Goal: Find specific page/section: Find specific page/section

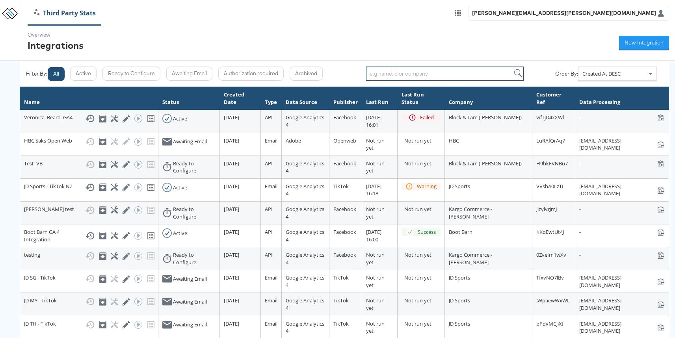
click at [390, 74] on input "search" at bounding box center [445, 72] width 158 height 14
type input "nei"
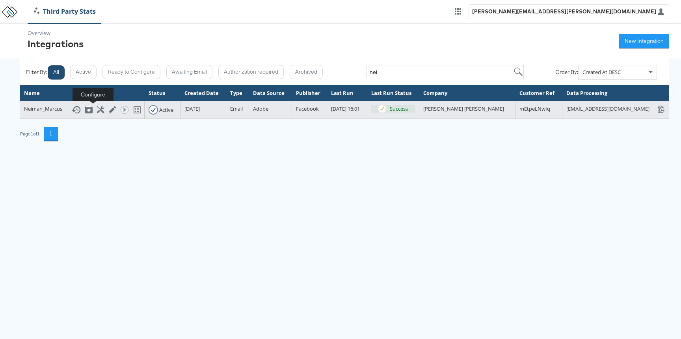
click at [97, 110] on icon at bounding box center [100, 109] width 7 height 7
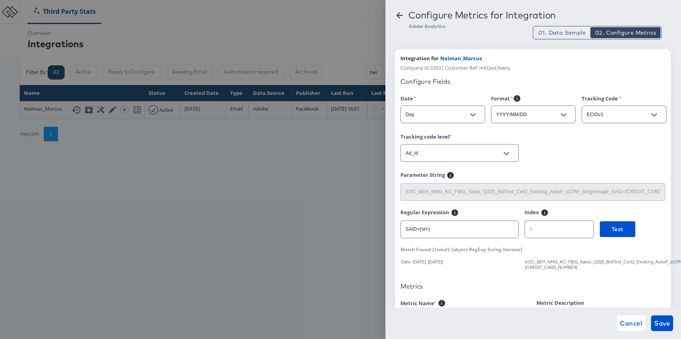
click at [282, 185] on div at bounding box center [340, 169] width 681 height 339
click at [623, 317] on button "Cancel" at bounding box center [631, 324] width 28 height 16
